Goal: Find specific page/section: Find specific page/section

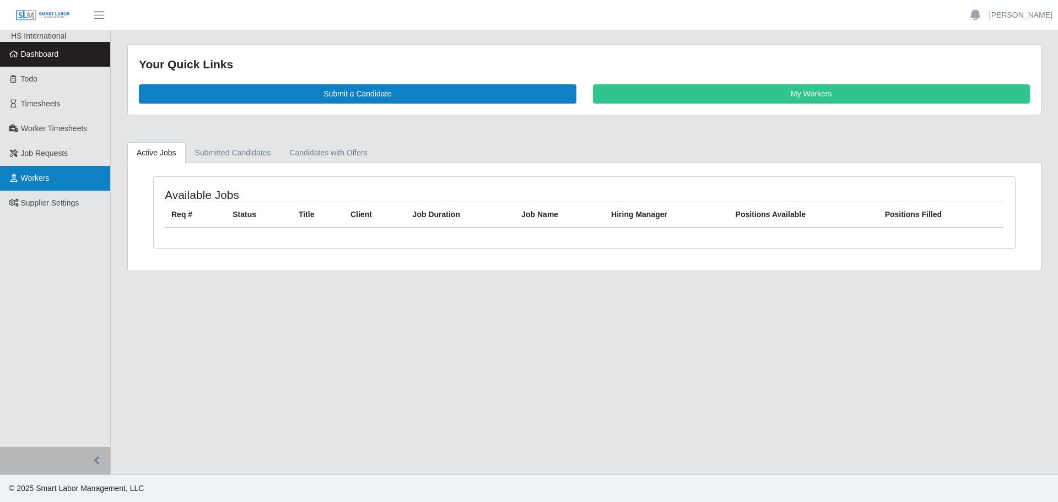
click at [48, 178] on span "Workers" at bounding box center [35, 178] width 29 height 9
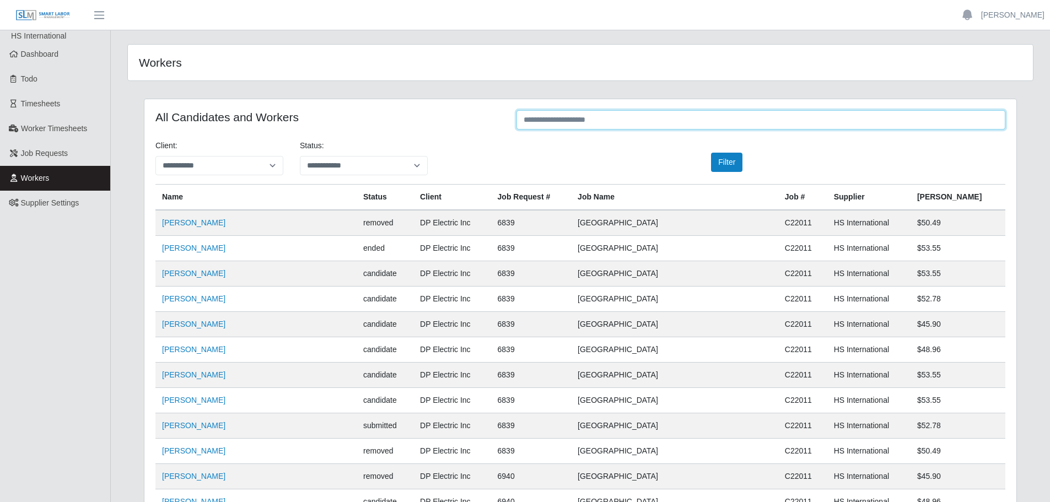
click at [572, 122] on input "text" at bounding box center [760, 119] width 489 height 19
type input "****"
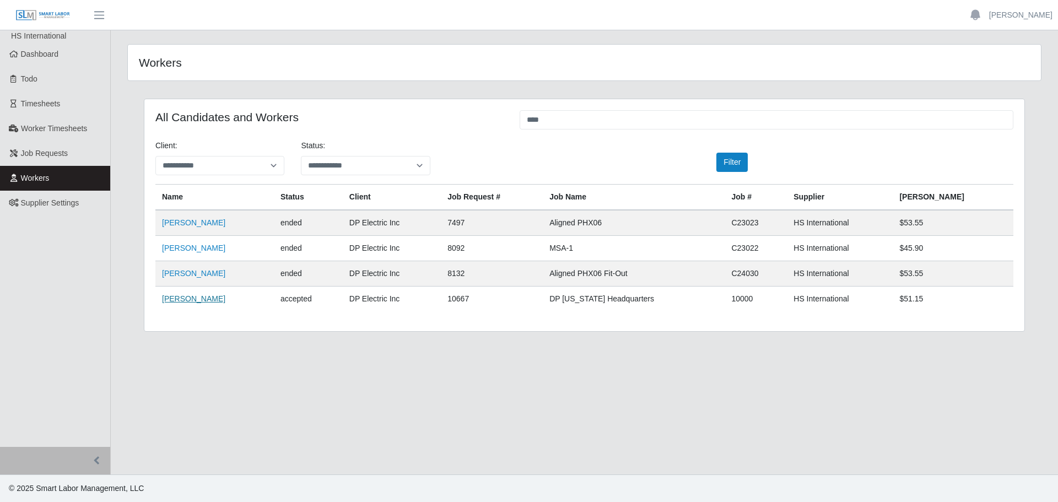
click at [177, 297] on link "John Cruz" at bounding box center [193, 298] width 63 height 9
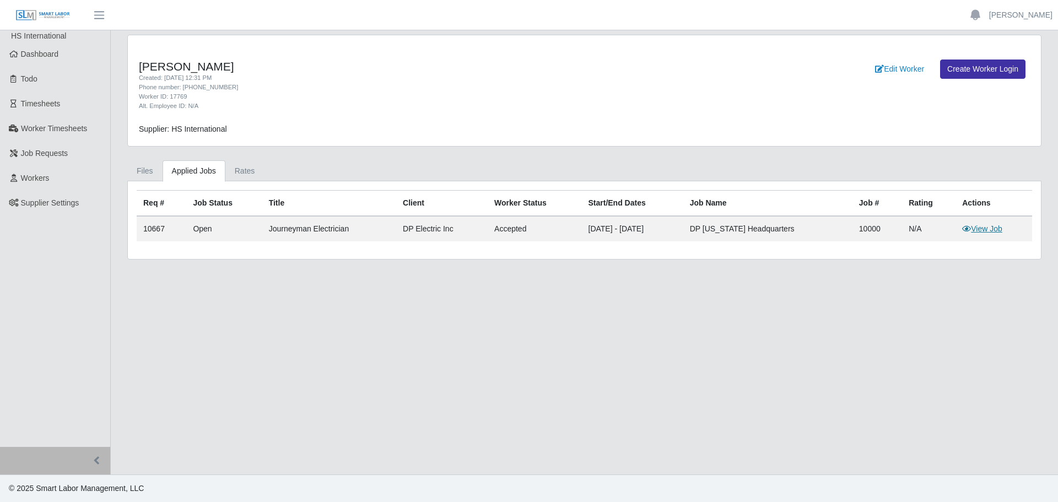
click at [989, 228] on link "View Job" at bounding box center [982, 228] width 40 height 9
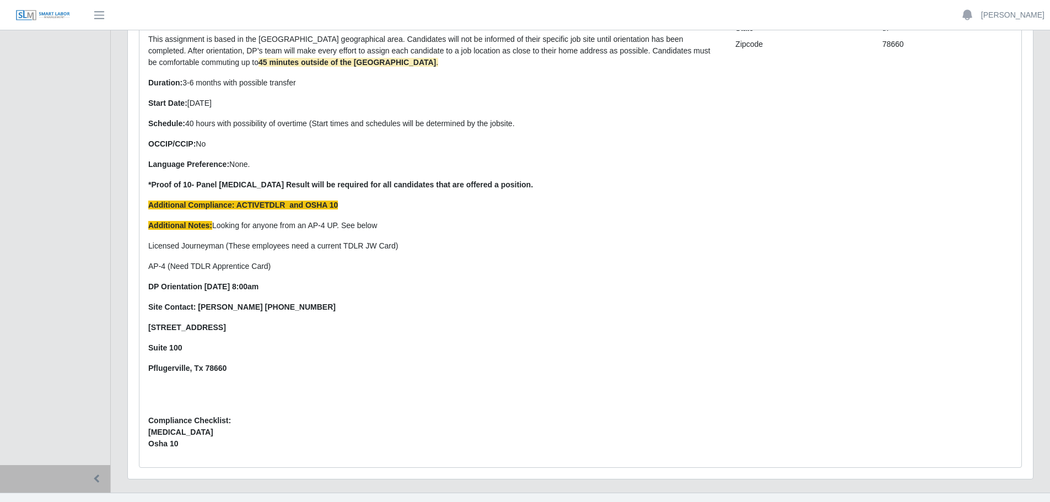
scroll to position [283, 0]
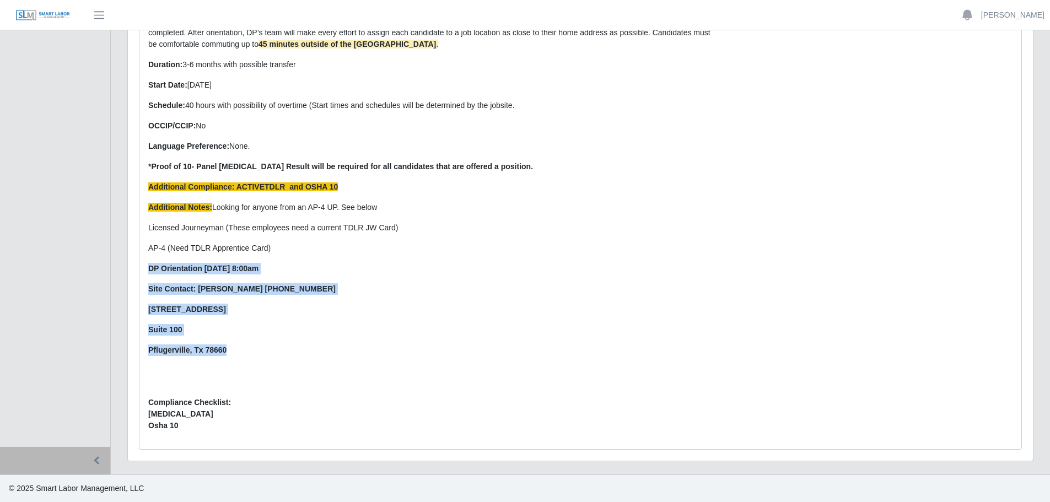
drag, startPoint x: 244, startPoint y: 348, endPoint x: 139, endPoint y: 264, distance: 134.4
click at [139, 264] on div "Description: Responsibilities • Install, maintain, and repair electrical system…" at bounding box center [579, 151] width 881 height 596
copy p "DP Orientation Monday 8/11/25 8:00am Site Contact: Kendra Parrish 602-919-6115 …"
